Goal: Obtain resource: Obtain resource

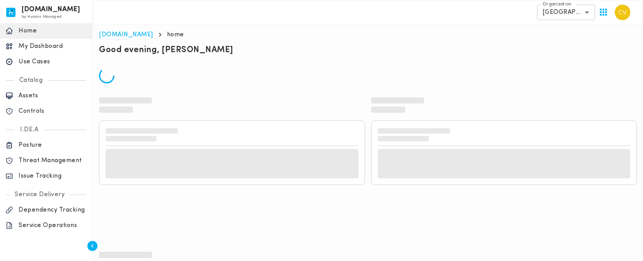
click at [43, 61] on p "Use Cases" at bounding box center [53, 62] width 68 height 8
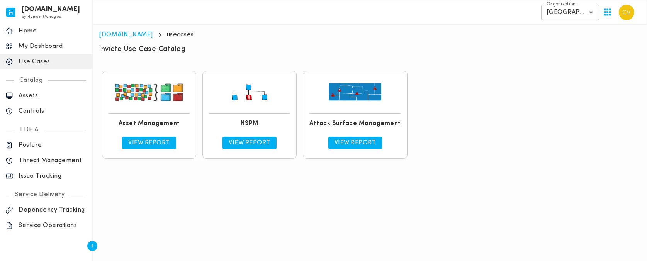
click at [234, 143] on p "View Report" at bounding box center [250, 143] width 42 height 8
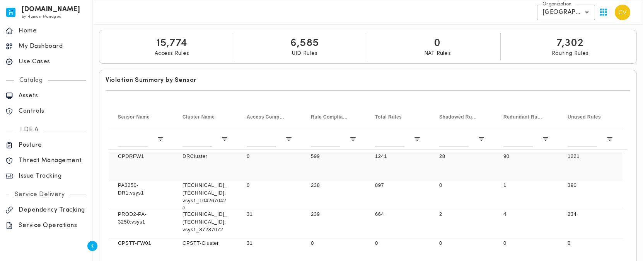
scroll to position [294, 0]
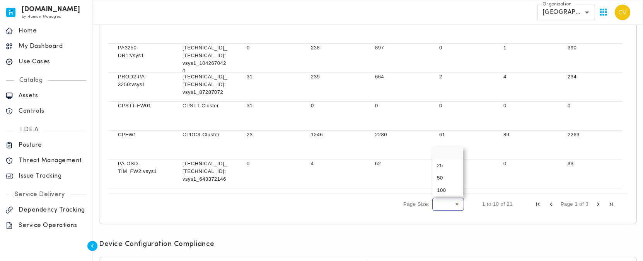
click at [455, 204] on span "Page Size" at bounding box center [456, 204] width 7 height 7
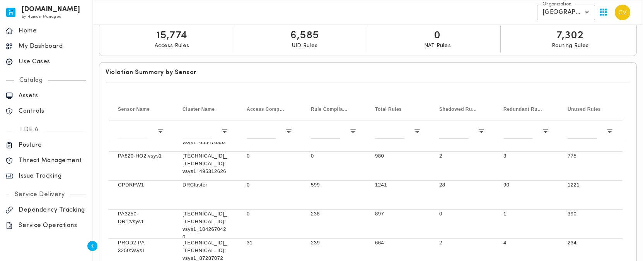
scroll to position [77, 0]
click at [137, 108] on span "Sensor Name" at bounding box center [134, 109] width 32 height 5
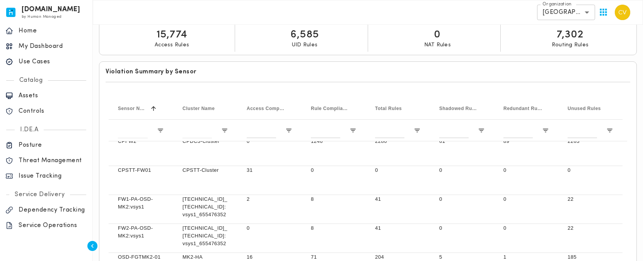
scroll to position [0, 0]
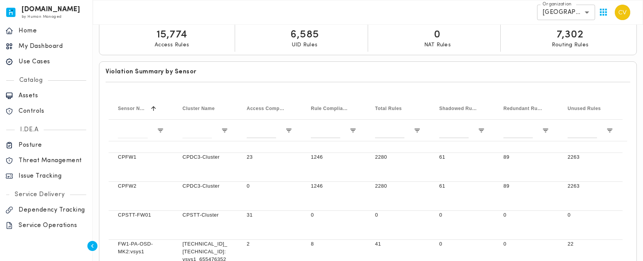
drag, startPoint x: 627, startPoint y: 196, endPoint x: 627, endPoint y: 207, distance: 10.8
click at [627, 207] on div "Press ENTER to sort. Press ALT DOWN to open column menu Drag here to set row gr…" at bounding box center [367, 221] width 524 height 252
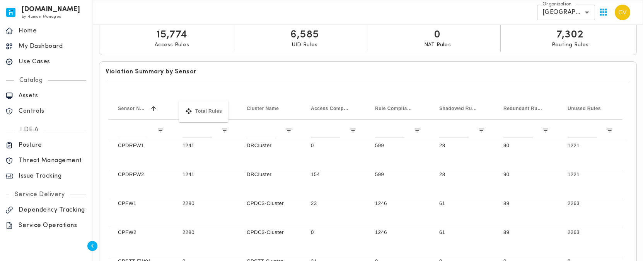
drag, startPoint x: 390, startPoint y: 109, endPoint x: 183, endPoint y: 105, distance: 207.1
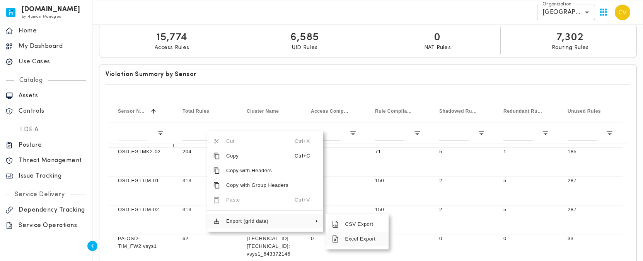
click at [353, 240] on span "Excel Export" at bounding box center [360, 239] width 44 height 15
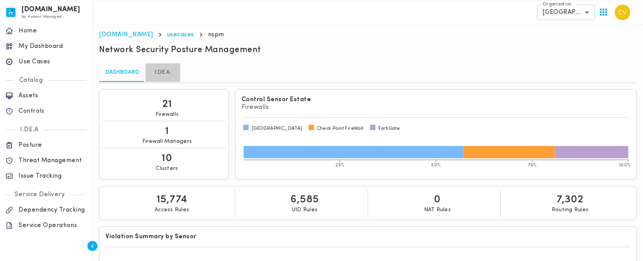
click at [161, 74] on link "I.DE.A." at bounding box center [162, 72] width 35 height 19
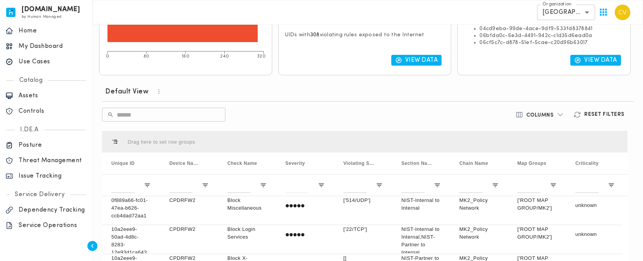
scroll to position [254, 0]
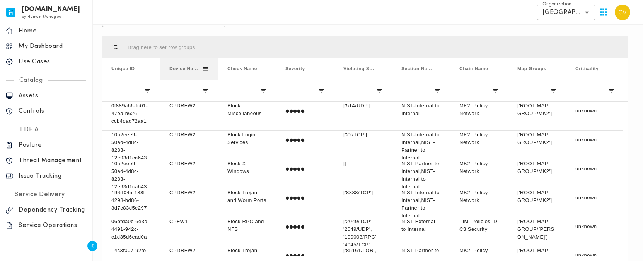
click at [207, 68] on span at bounding box center [205, 68] width 7 height 7
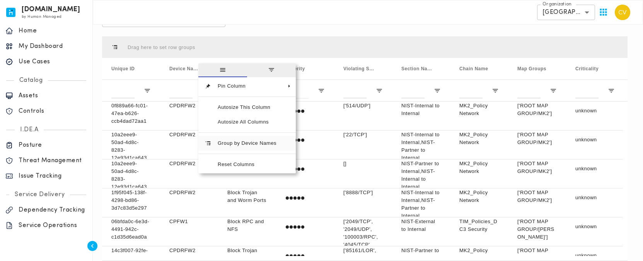
click at [262, 148] on span "Group by Device Names" at bounding box center [246, 143] width 71 height 15
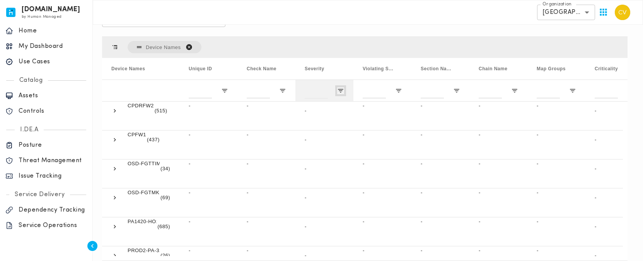
click at [337, 91] on span "Open Filter Menu" at bounding box center [340, 90] width 7 height 7
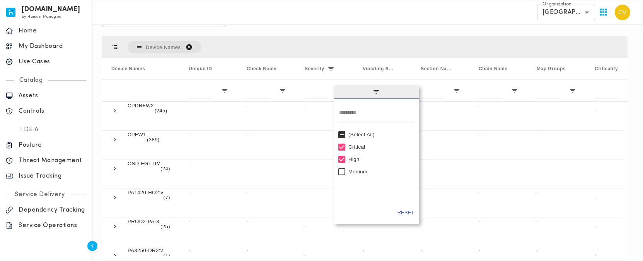
click at [385, 31] on div "Default View ​ ​ Columns Reset Filters Press ENTER to sort. Press ALT DOWN to o…" at bounding box center [364, 136] width 531 height 299
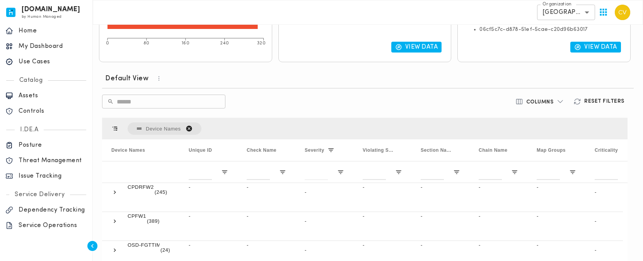
scroll to position [247, 0]
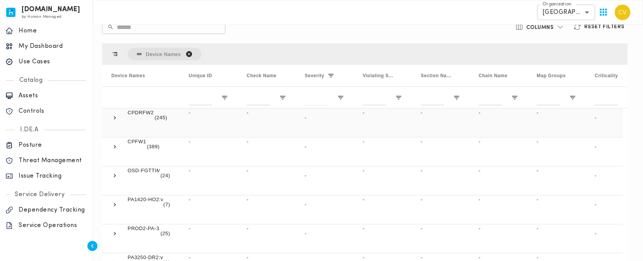
click at [116, 118] on span at bounding box center [114, 117] width 7 height 7
